Goal: Navigation & Orientation: Find specific page/section

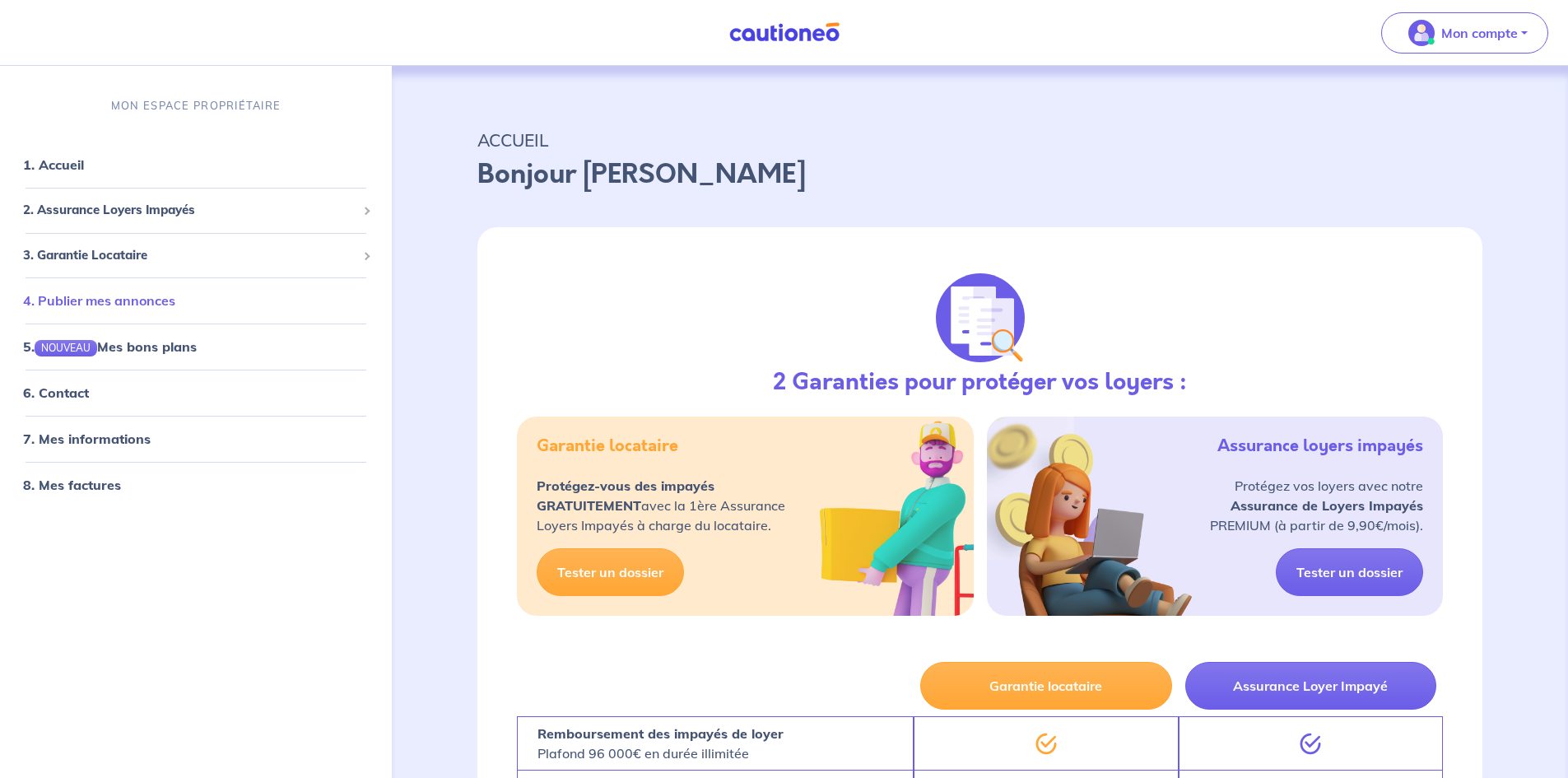
click at [175, 308] on link "4. Publier mes annonces" at bounding box center [99, 301] width 152 height 17
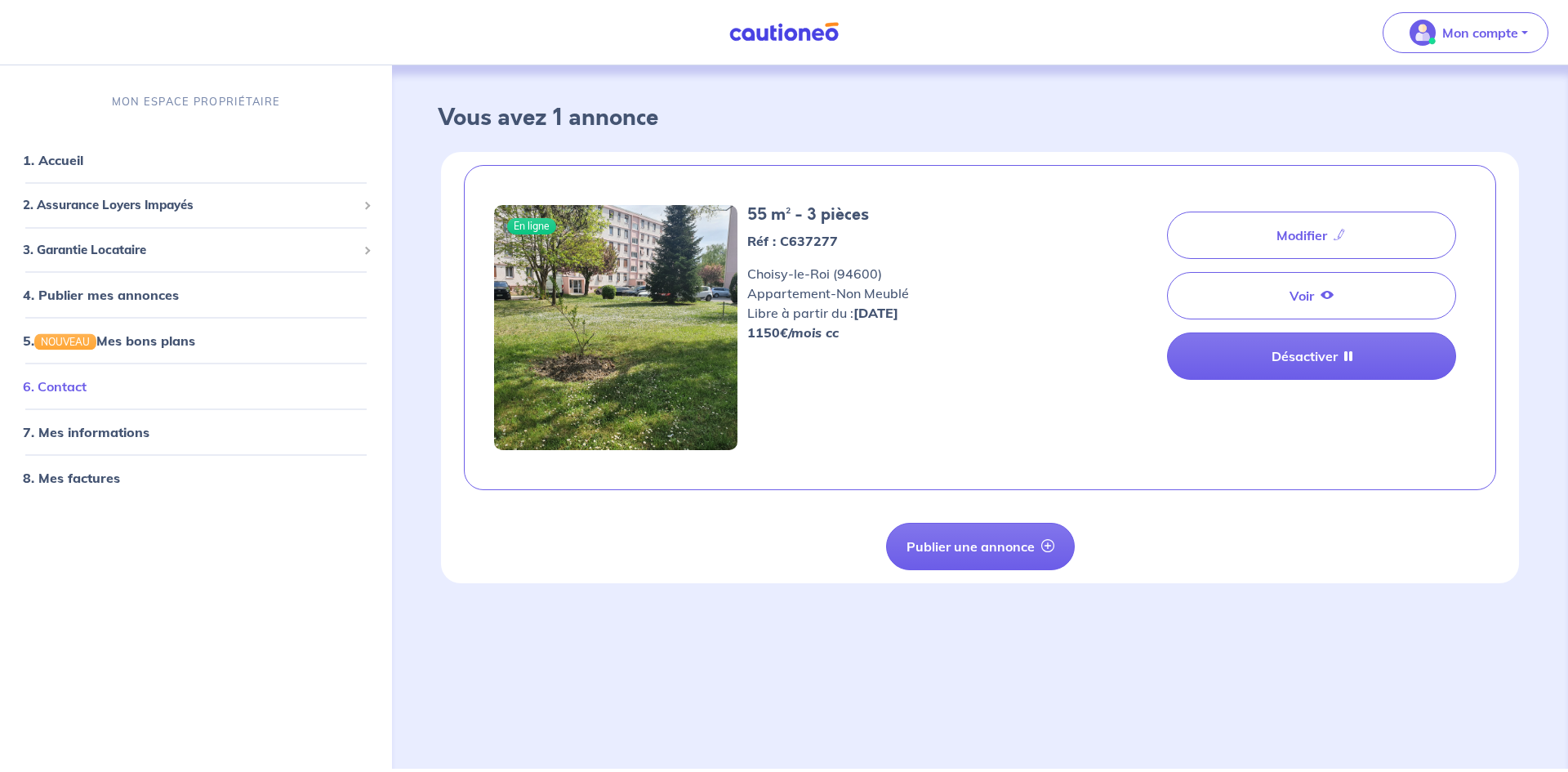
click at [87, 394] on link "6. Contact" at bounding box center [55, 386] width 64 height 16
click at [84, 486] on link "8. Mes factures" at bounding box center [70, 478] width 94 height 16
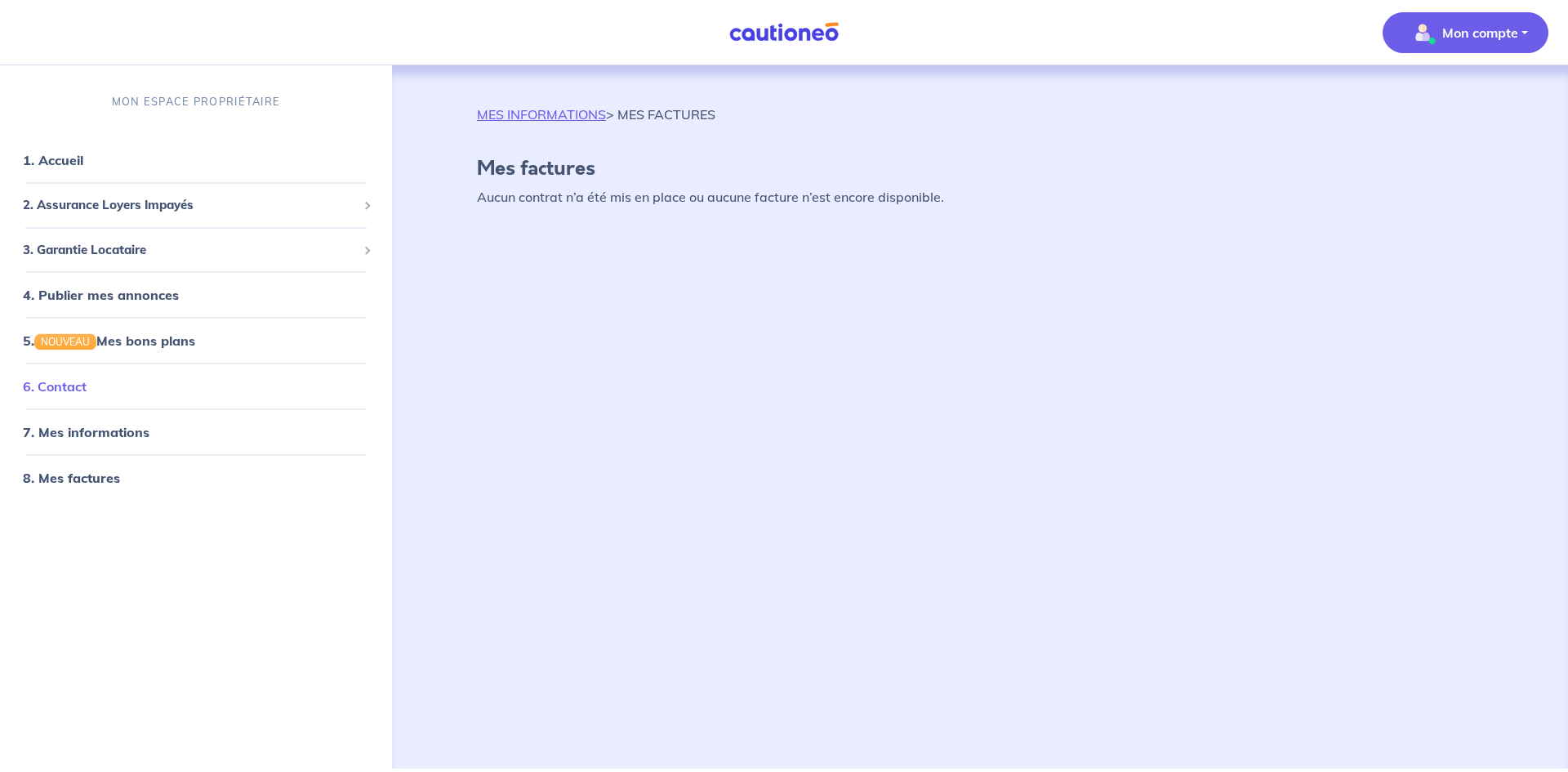
click at [87, 386] on link "6. Contact" at bounding box center [55, 386] width 64 height 16
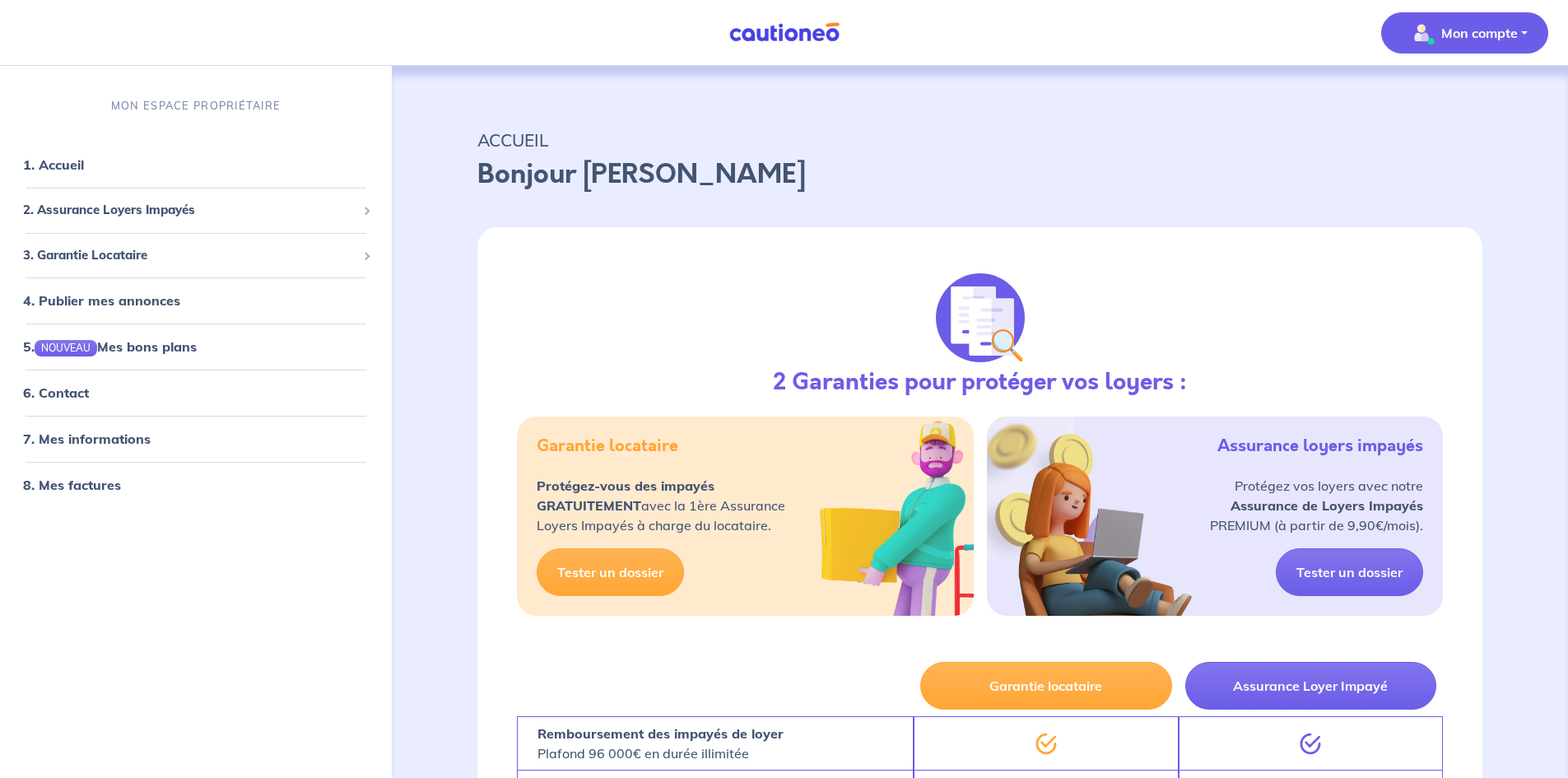
click at [1446, 34] on p "Mon compte" at bounding box center [1479, 32] width 77 height 19
click at [780, 38] on img at bounding box center [784, 32] width 124 height 20
click at [83, 160] on link "1. Accueil" at bounding box center [53, 164] width 60 height 17
click at [807, 25] on img at bounding box center [784, 32] width 124 height 20
click at [106, 293] on link "4. Publier mes annonces" at bounding box center [99, 301] width 152 height 17
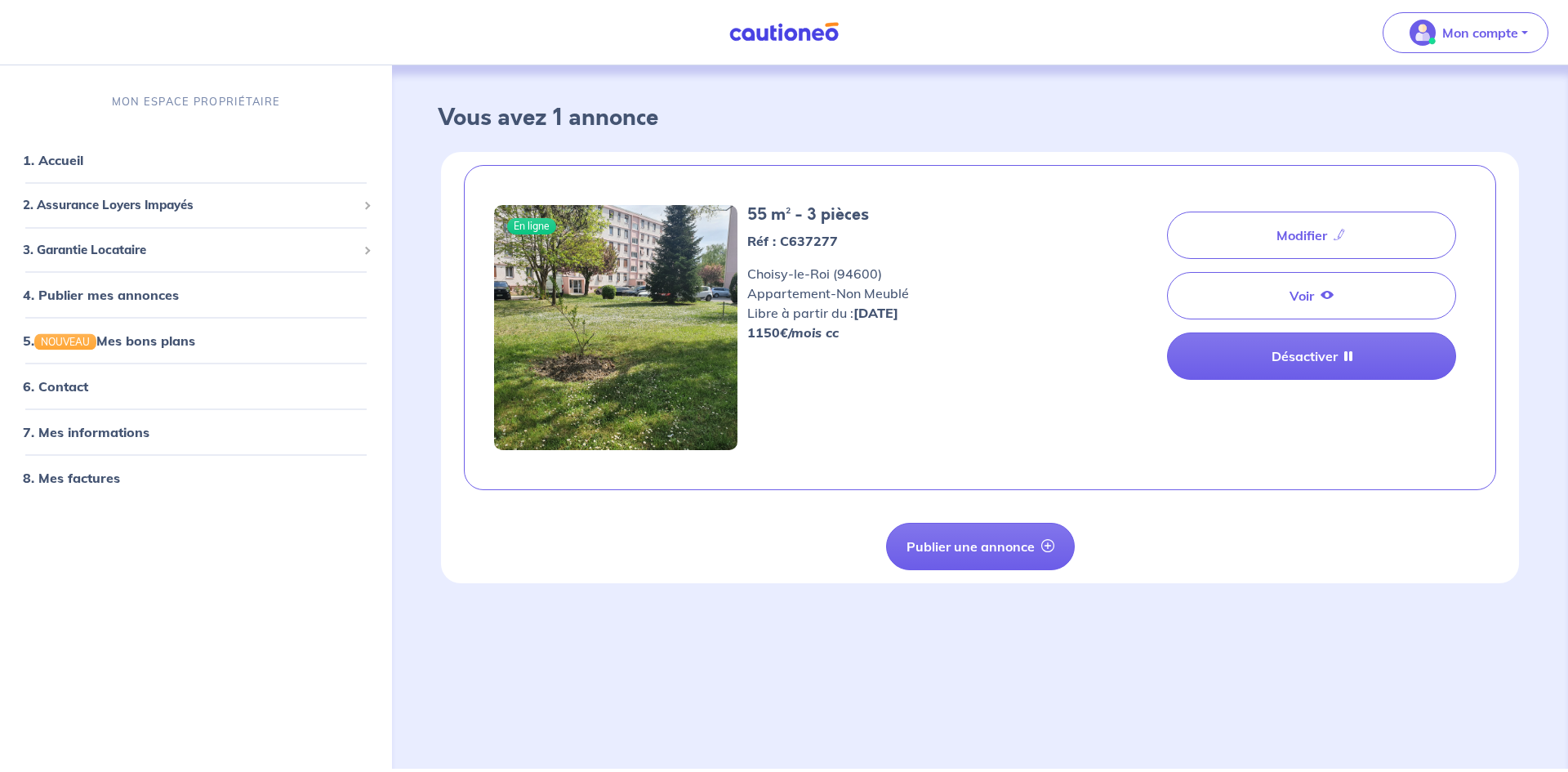
click at [711, 337] on img at bounding box center [616, 328] width 244 height 245
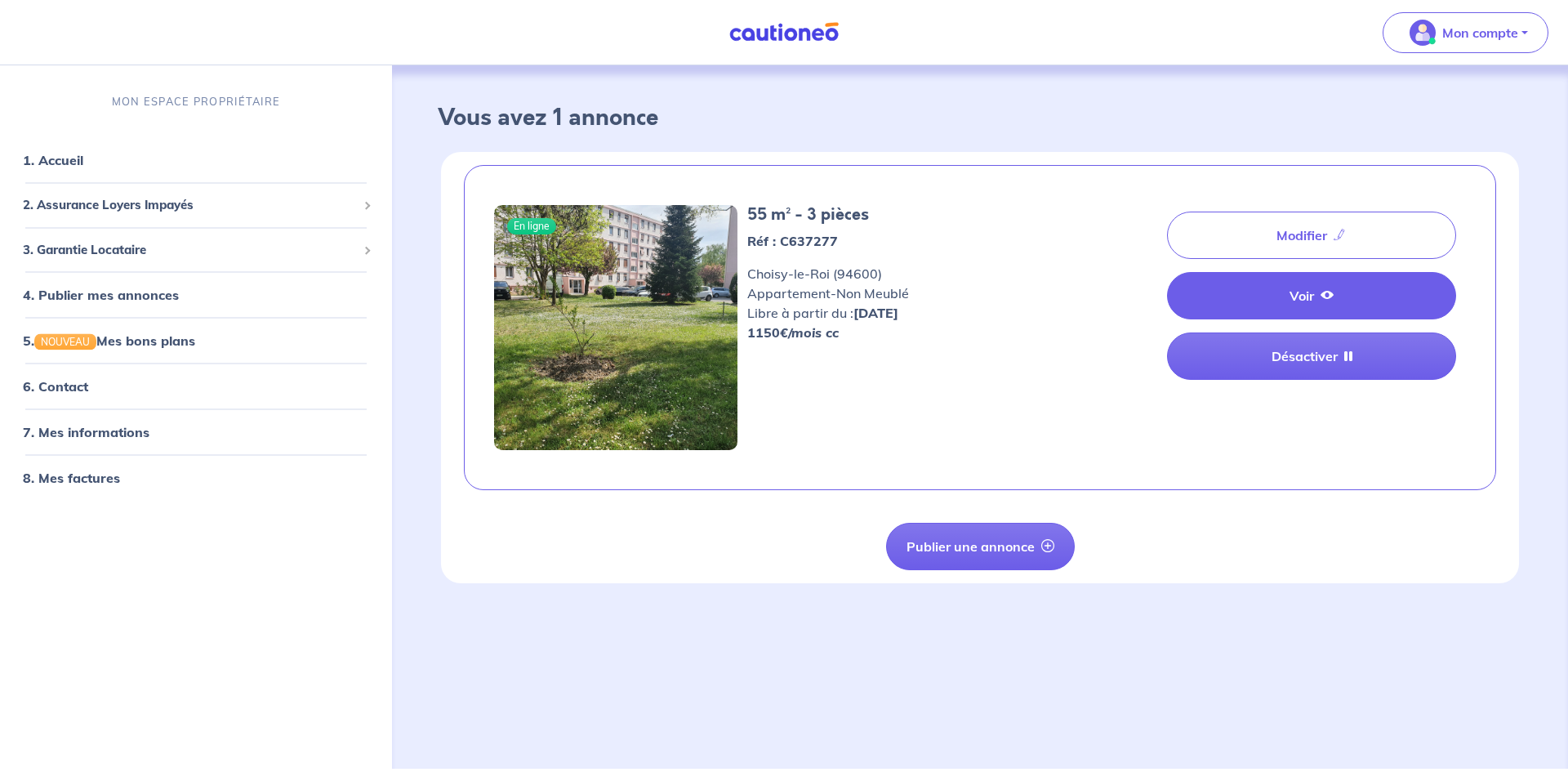
click at [1324, 292] on icon at bounding box center [1327, 295] width 13 height 13
